Goal: Participate in discussion: Participate in discussion

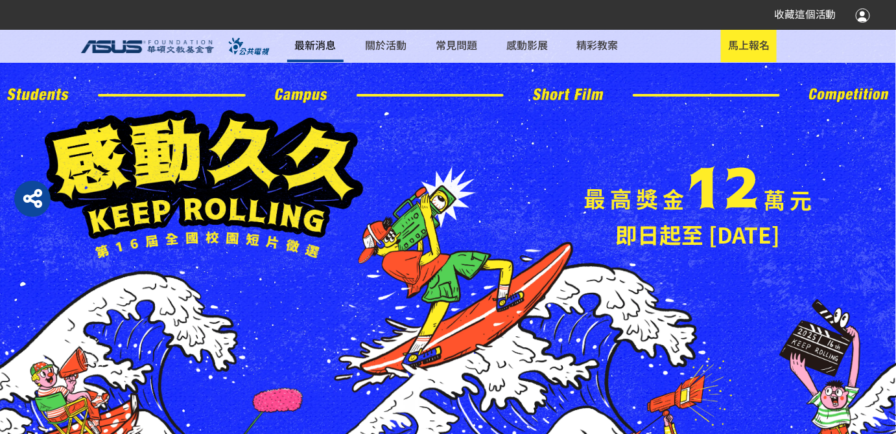
click at [322, 45] on link "最新消息" at bounding box center [315, 46] width 56 height 32
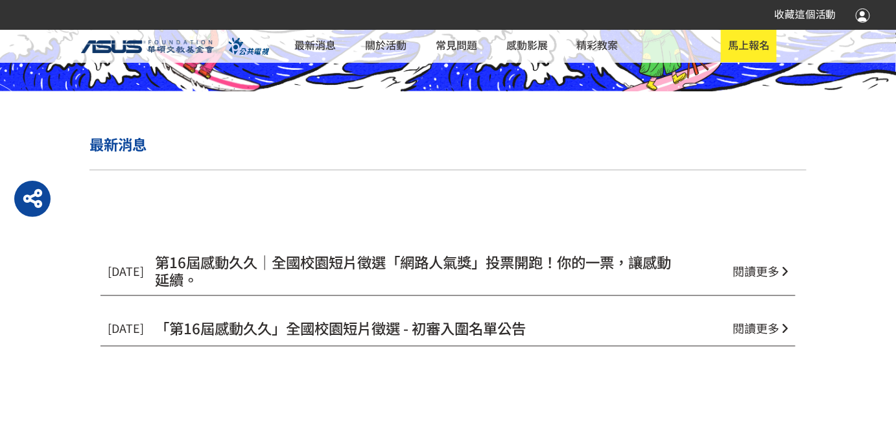
scroll to position [471, 0]
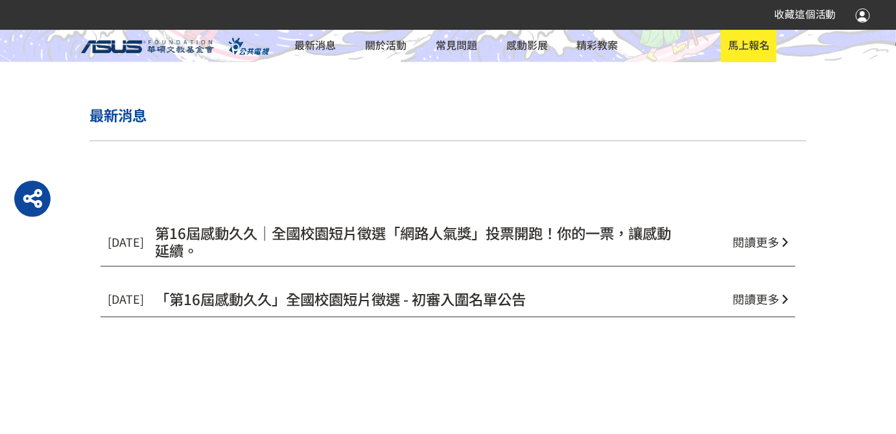
click at [355, 228] on span "第16屆感動久久｜全國校園短片徵選「網路人氣獎」投票開跑！你的一票，讓感動延續。" at bounding box center [413, 241] width 516 height 38
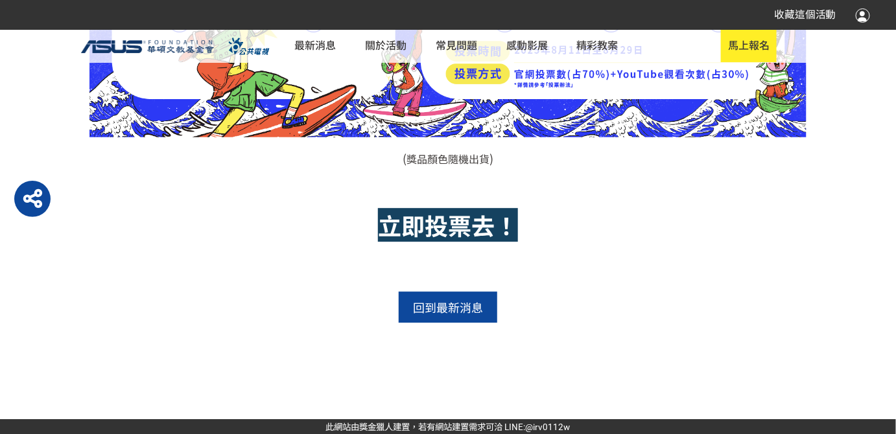
scroll to position [1159, 0]
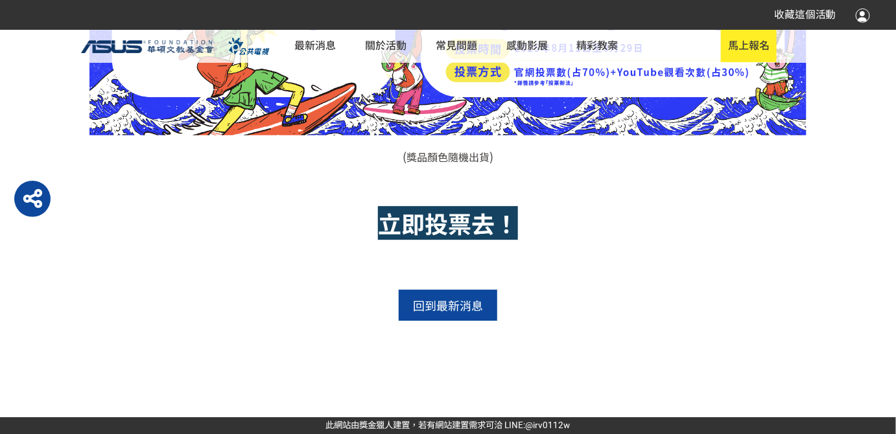
click at [442, 226] on strong "立即投票去！" at bounding box center [448, 223] width 140 height 34
click at [444, 217] on strong "立即投票去！" at bounding box center [448, 223] width 140 height 34
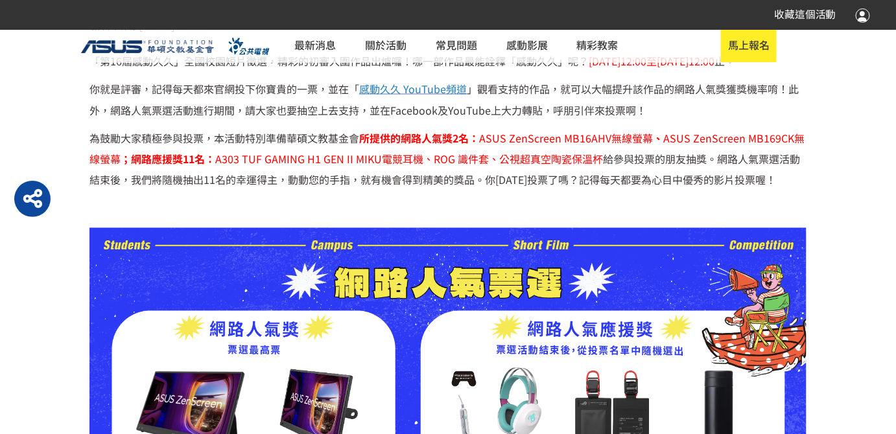
scroll to position [805, 0]
